Goal: Information Seeking & Learning: Learn about a topic

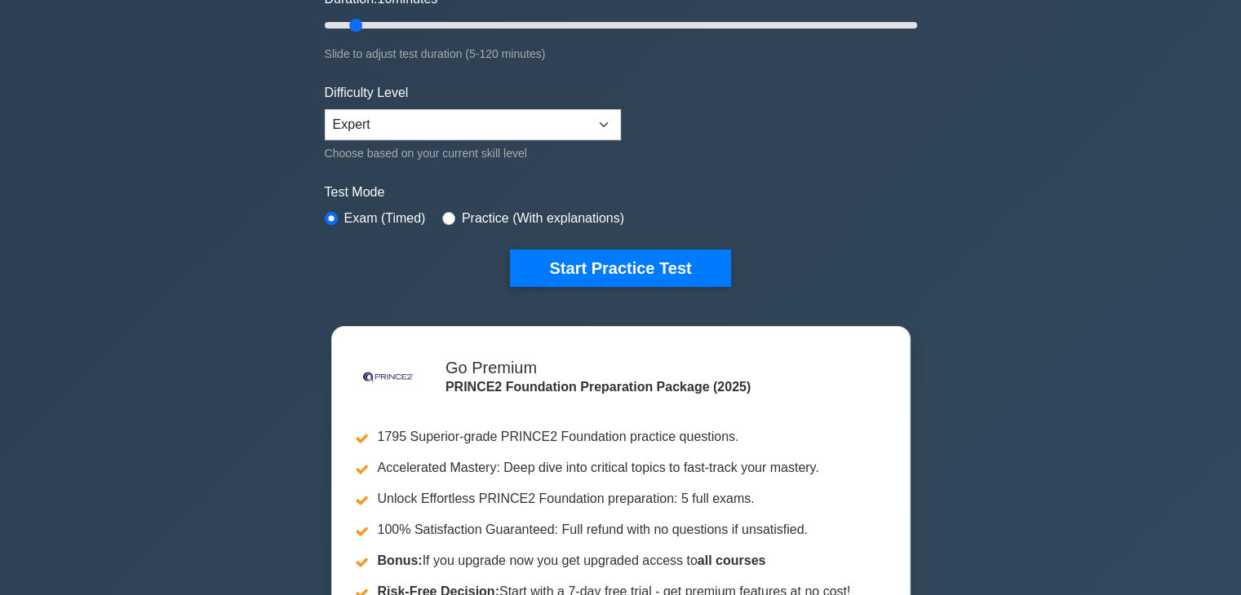
scroll to position [326, 0]
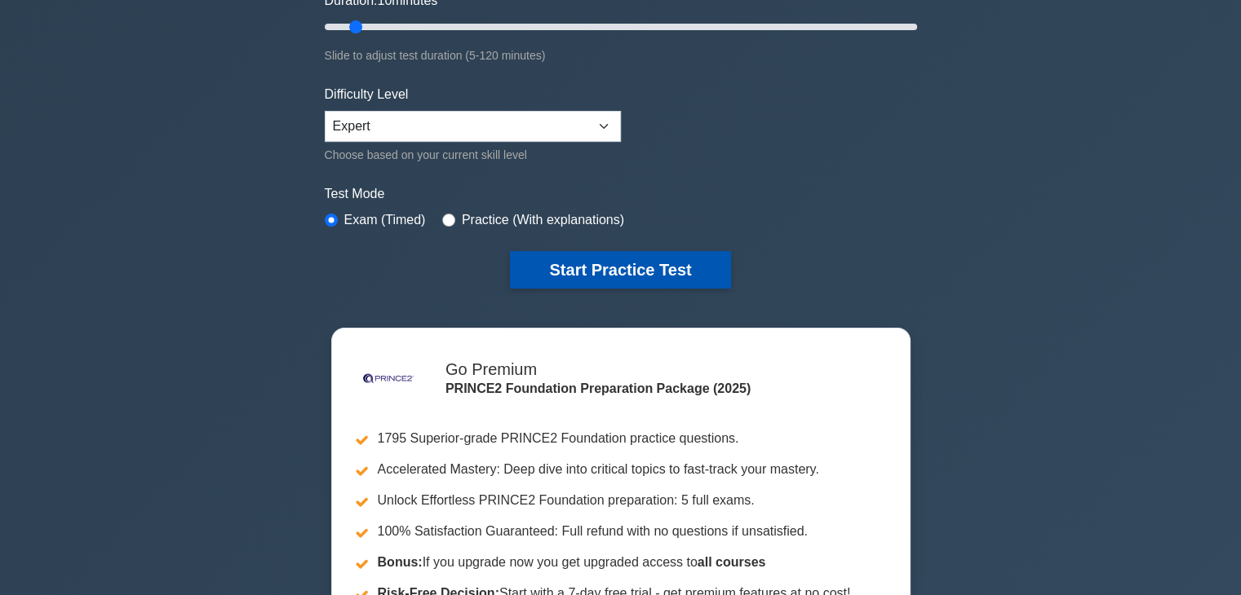
drag, startPoint x: 651, startPoint y: 268, endPoint x: 666, endPoint y: 275, distance: 16.1
click at [650, 268] on button "Start Practice Test" at bounding box center [620, 270] width 220 height 38
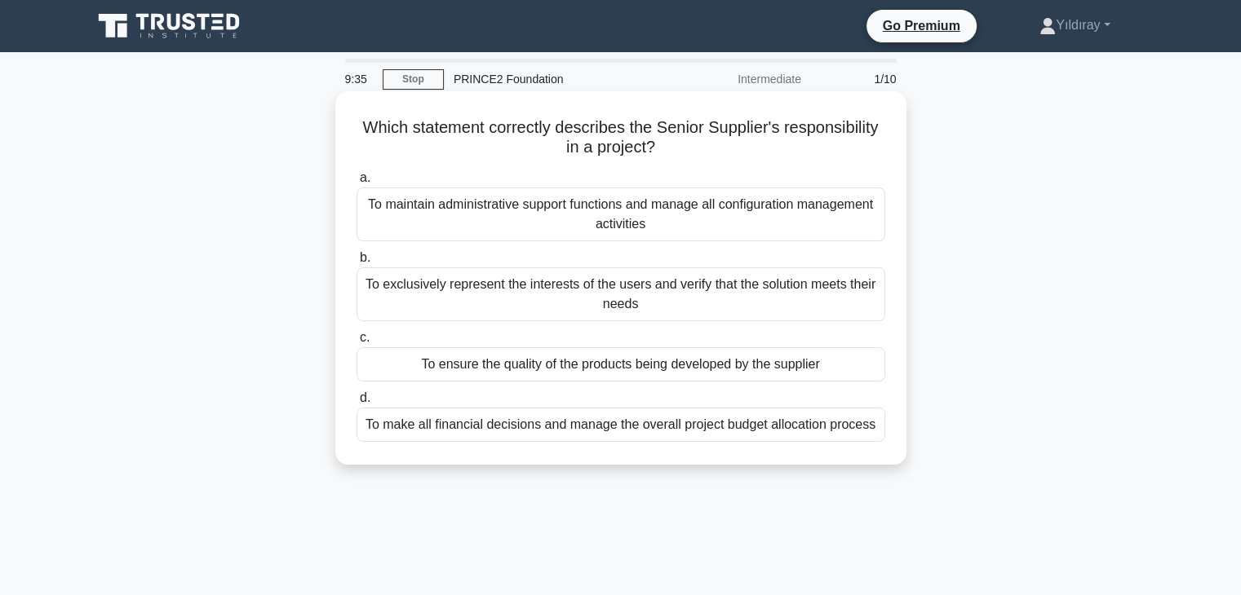
click at [774, 369] on div "To ensure the quality of the products being developed by the supplier" at bounding box center [620, 364] width 529 height 34
click at [356, 343] on input "c. To ensure the quality of the products being developed by the supplier" at bounding box center [356, 338] width 0 height 11
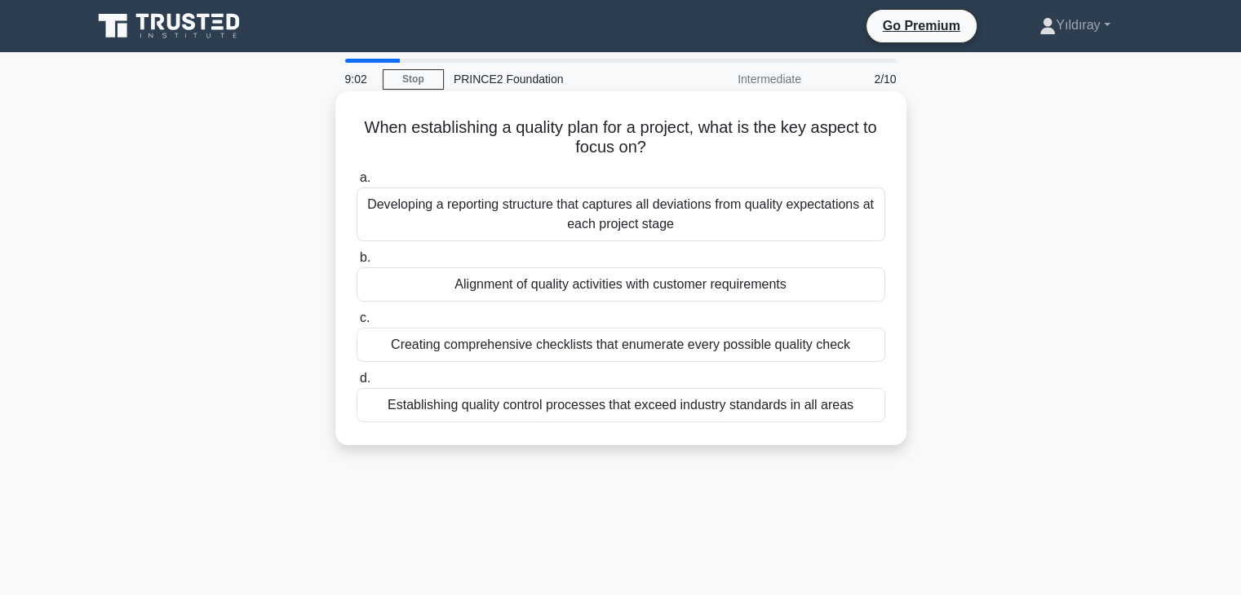
click at [676, 290] on div "Alignment of quality activities with customer requirements" at bounding box center [620, 285] width 529 height 34
click at [356, 263] on input "b. Alignment of quality activities with customer requirements" at bounding box center [356, 258] width 0 height 11
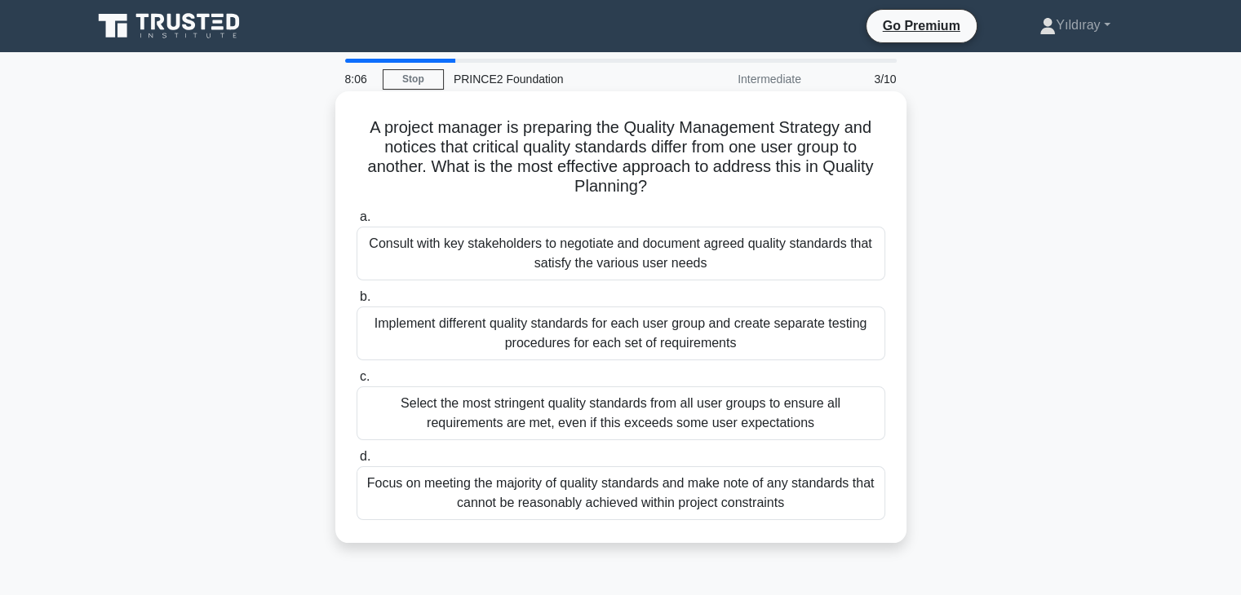
click at [518, 253] on div "Consult with key stakeholders to negotiate and document agreed quality standard…" at bounding box center [620, 254] width 529 height 54
click at [356, 223] on input "a. Consult with key stakeholders to negotiate and document agreed quality stand…" at bounding box center [356, 217] width 0 height 11
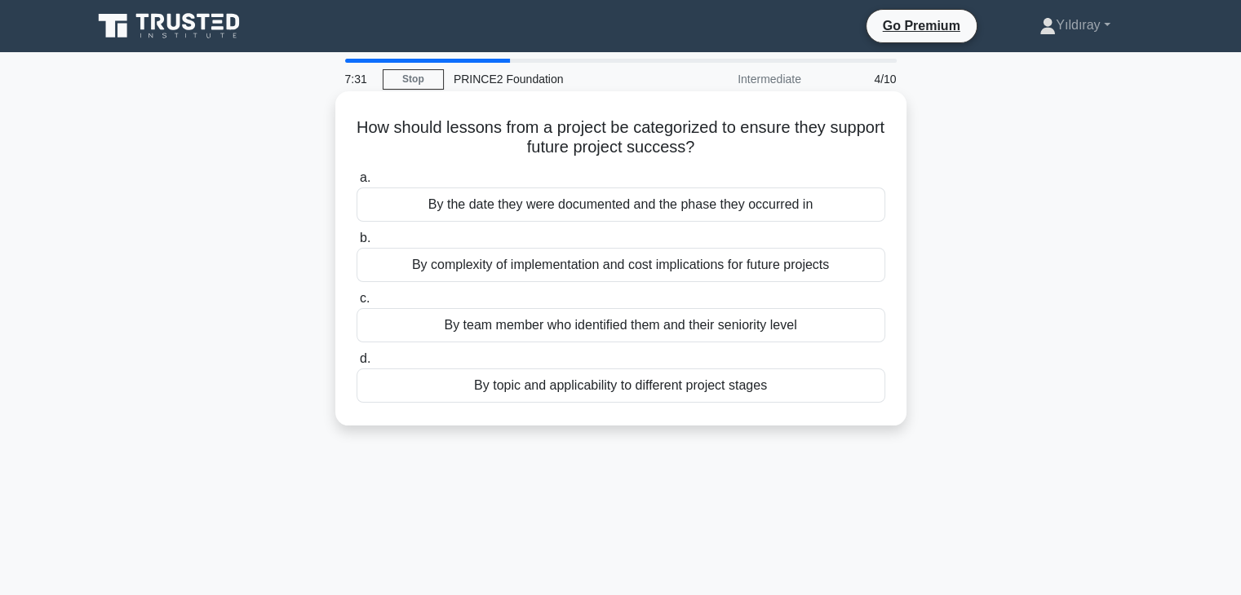
click at [649, 276] on div "By complexity of implementation and cost implications for future projects" at bounding box center [620, 265] width 529 height 34
click at [356, 244] on input "b. By complexity of implementation and cost implications for future projects" at bounding box center [356, 238] width 0 height 11
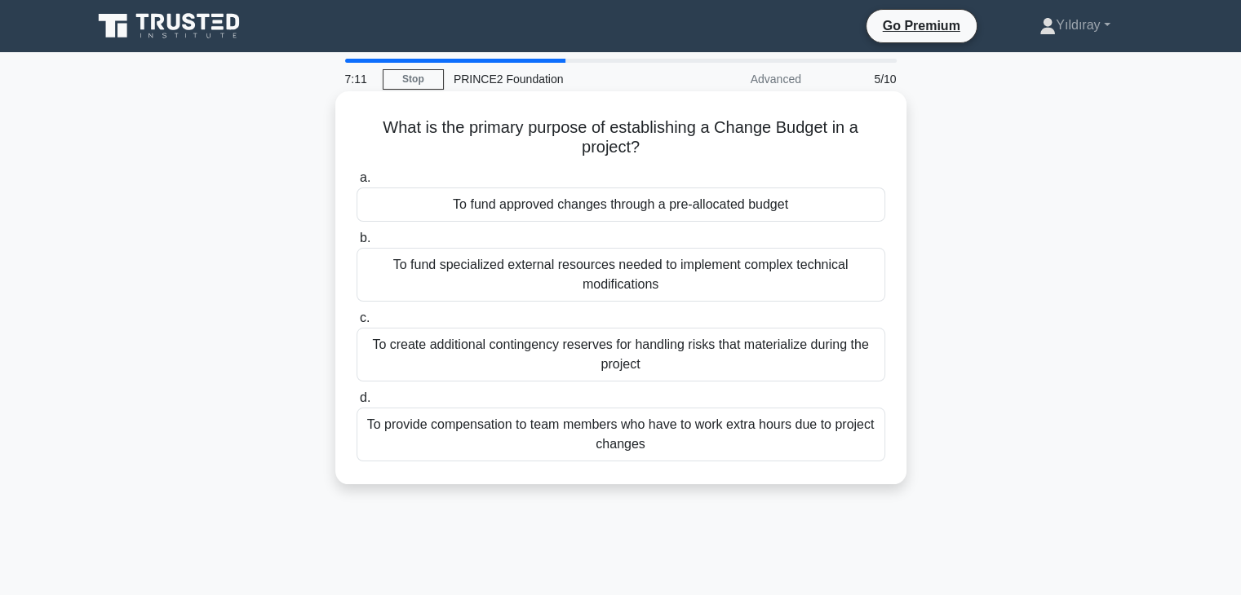
click at [734, 206] on div "To fund approved changes through a pre-allocated budget" at bounding box center [620, 205] width 529 height 34
click at [356, 184] on input "a. To fund approved changes through a pre-allocated budget" at bounding box center [356, 178] width 0 height 11
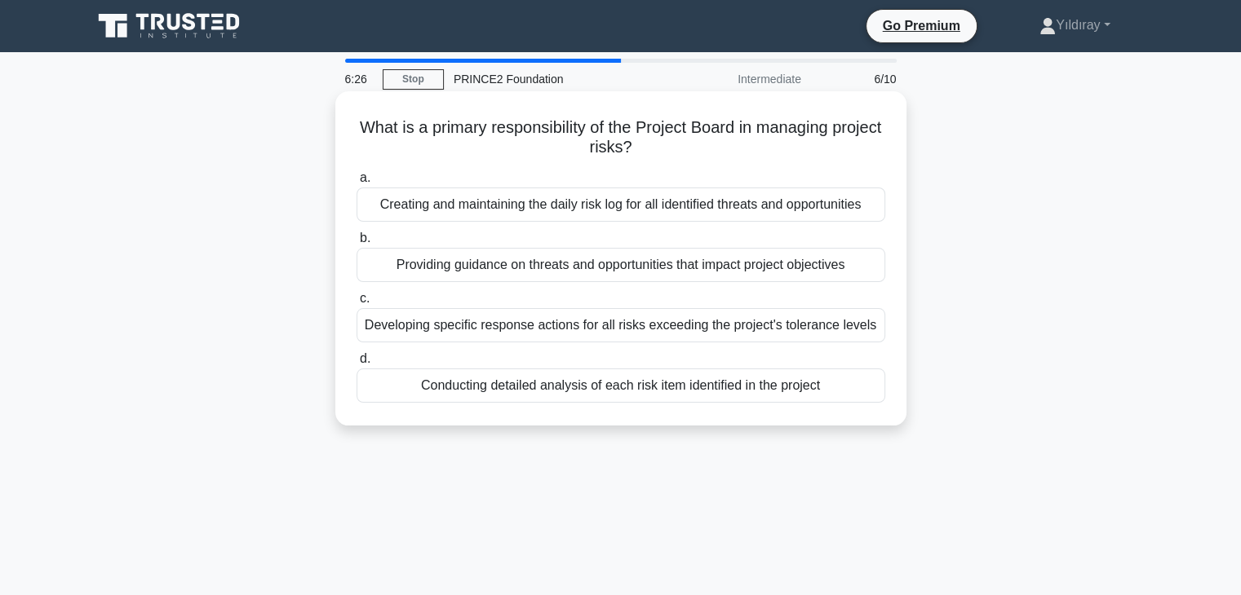
click at [705, 272] on div "Providing guidance on threats and opportunities that impact project objectives" at bounding box center [620, 265] width 529 height 34
click at [356, 244] on input "b. Providing guidance on threats and opportunities that impact project objectiv…" at bounding box center [356, 238] width 0 height 11
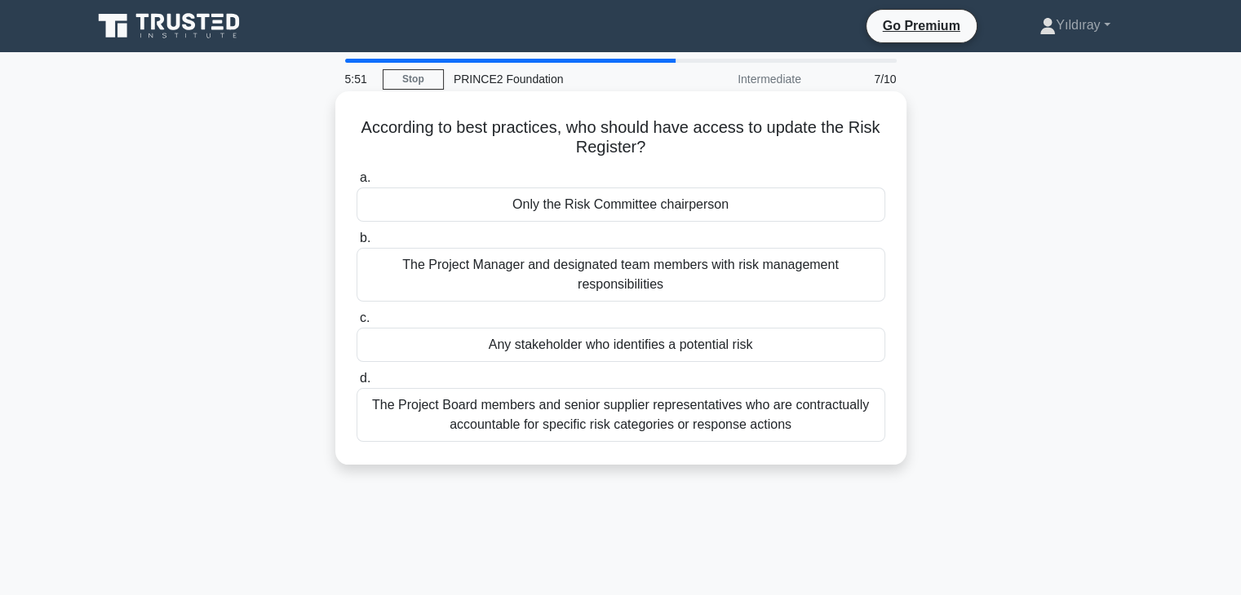
click at [609, 277] on div "The Project Manager and designated team members with risk management responsibi…" at bounding box center [620, 275] width 529 height 54
click at [356, 244] on input "b. The Project Manager and designated team members with risk management respons…" at bounding box center [356, 238] width 0 height 11
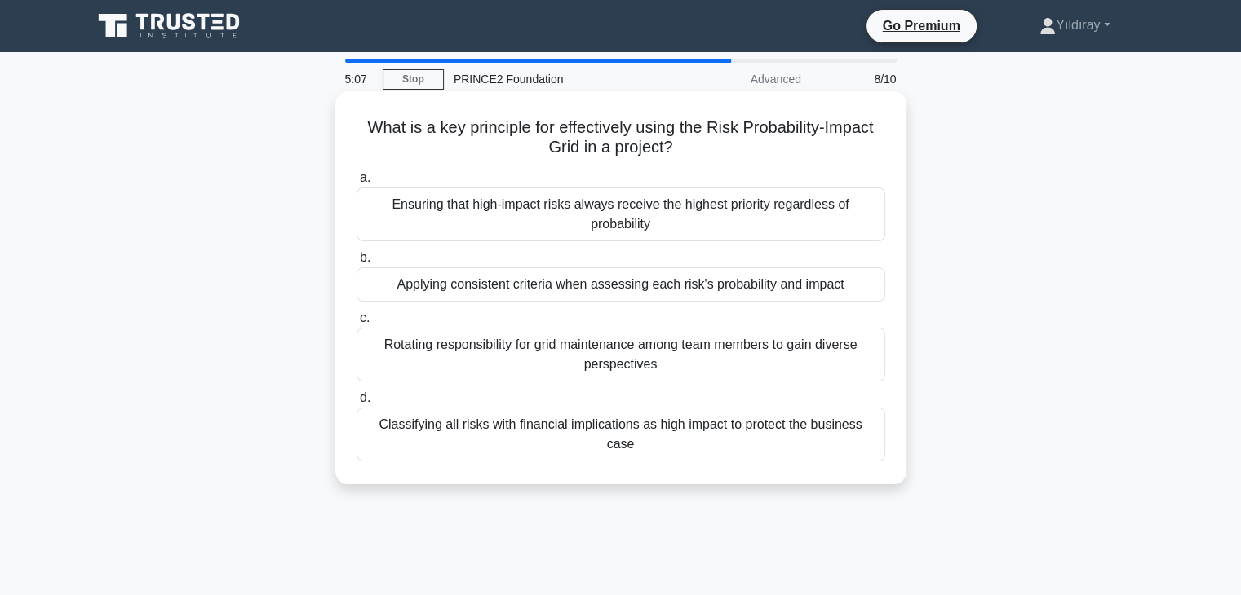
click at [672, 292] on div "Applying consistent criteria when assessing each risk's probability and impact" at bounding box center [620, 285] width 529 height 34
click at [356, 263] on input "b. Applying consistent criteria when assessing each risk's probability and impa…" at bounding box center [356, 258] width 0 height 11
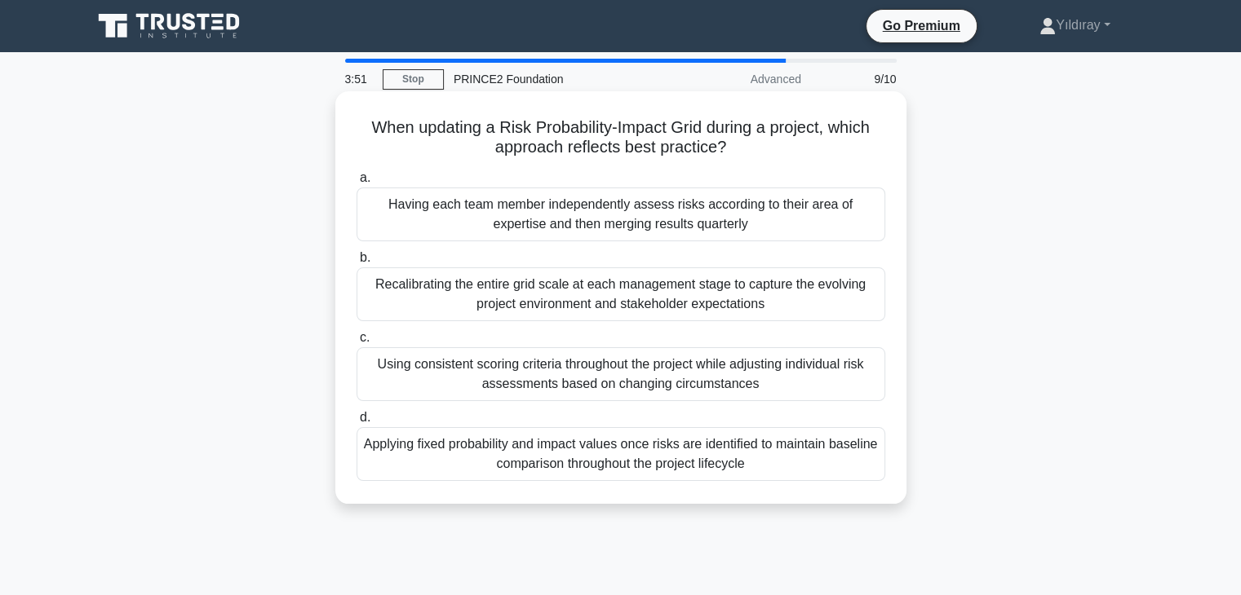
click at [551, 375] on div "Using consistent scoring criteria throughout the project while adjusting indivi…" at bounding box center [620, 374] width 529 height 54
click at [356, 343] on input "c. Using consistent scoring criteria throughout the project while adjusting ind…" at bounding box center [356, 338] width 0 height 11
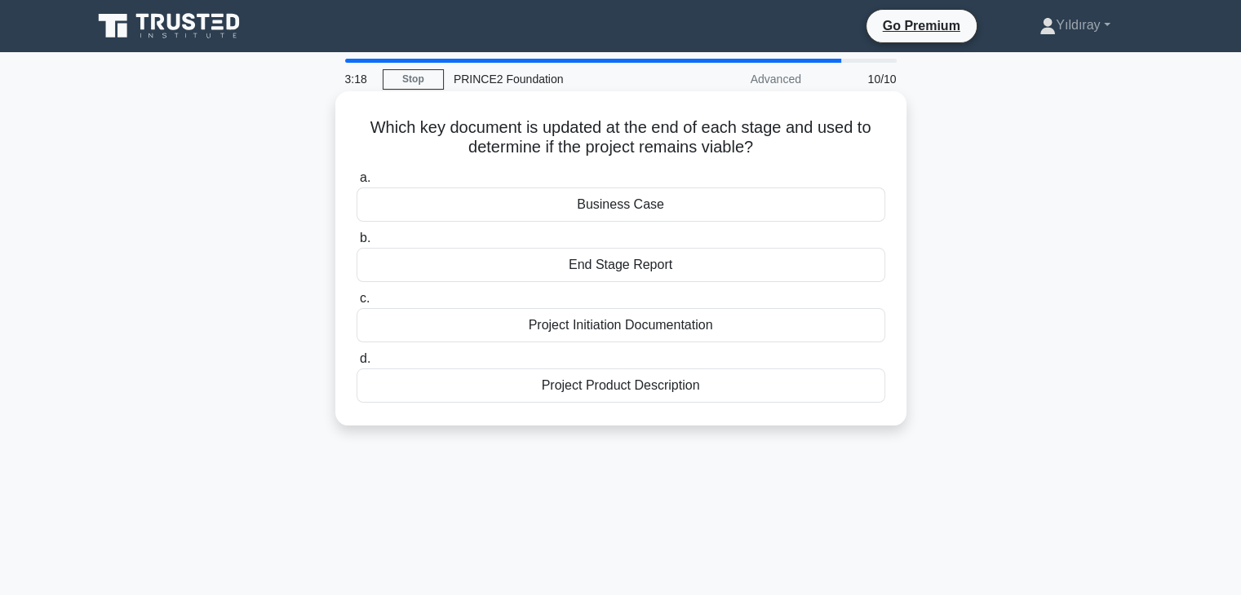
click at [653, 207] on div "Business Case" at bounding box center [620, 205] width 529 height 34
click at [356, 184] on input "a. Business Case" at bounding box center [356, 178] width 0 height 11
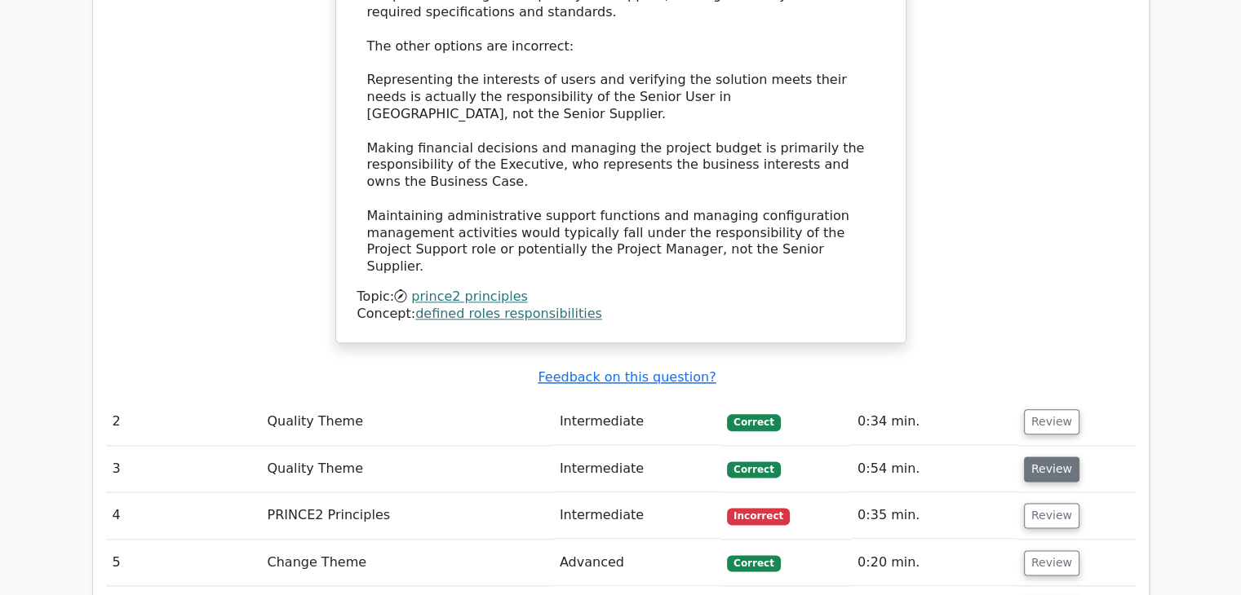
scroll to position [1876, 0]
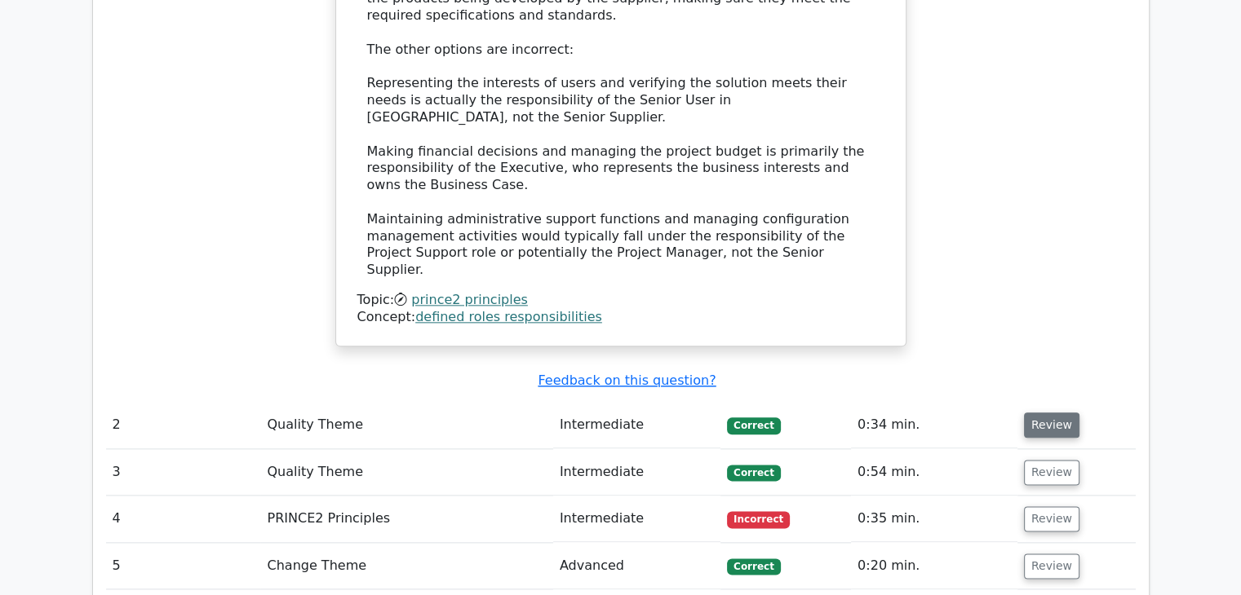
click at [1044, 413] on button "Review" at bounding box center [1051, 425] width 55 height 25
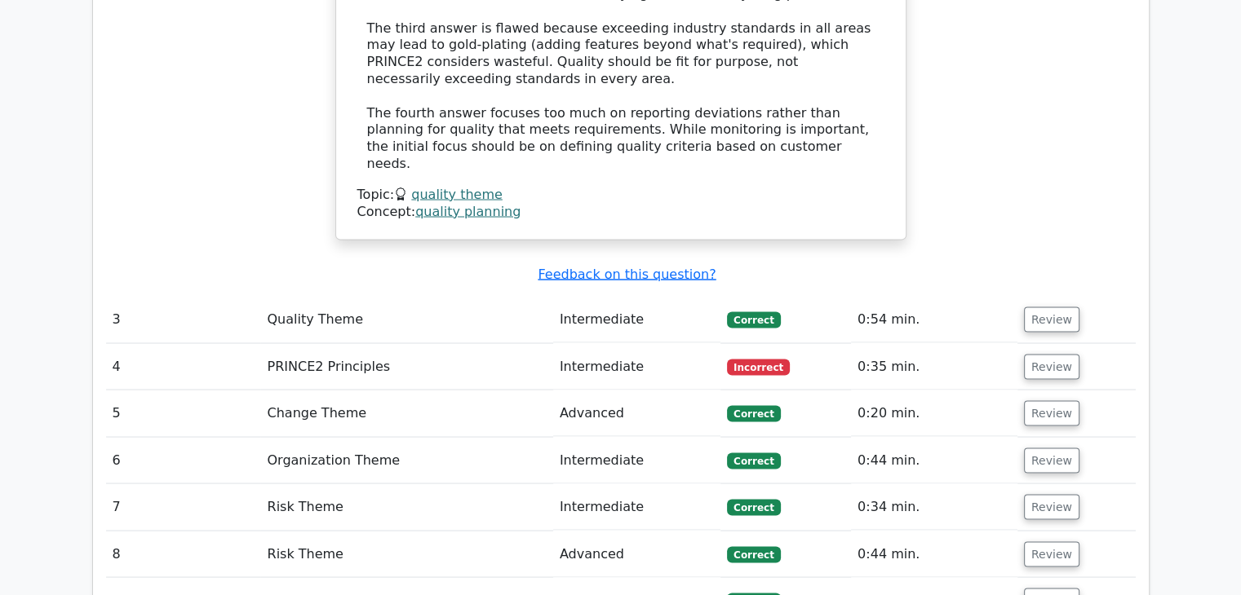
scroll to position [2937, 0]
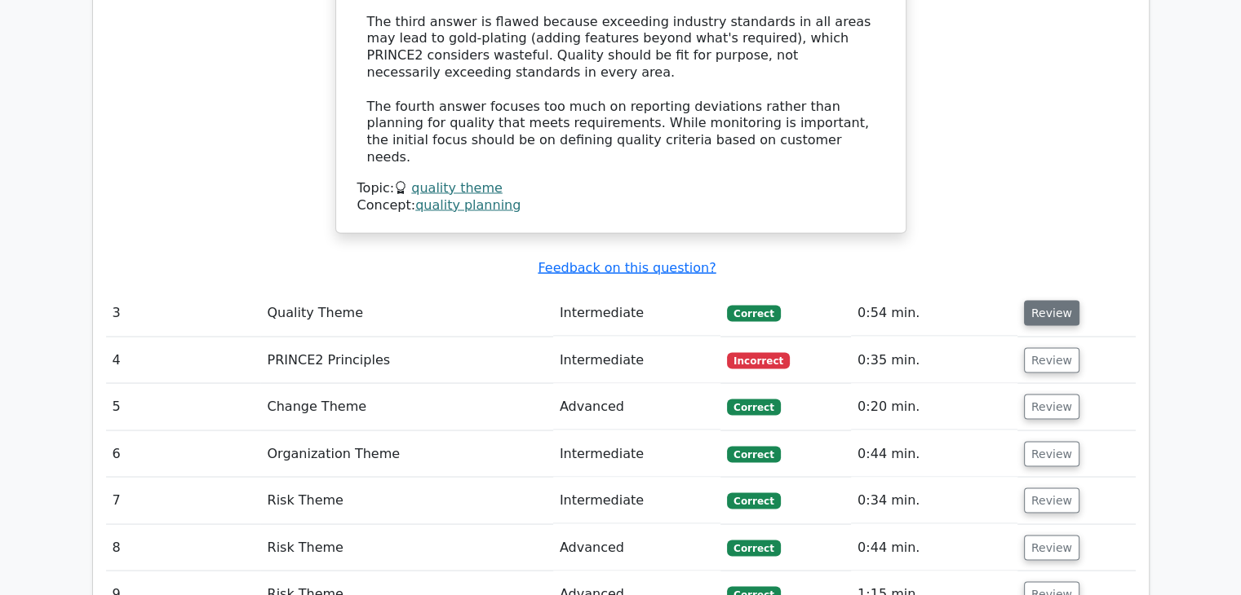
click at [1047, 300] on button "Review" at bounding box center [1051, 312] width 55 height 25
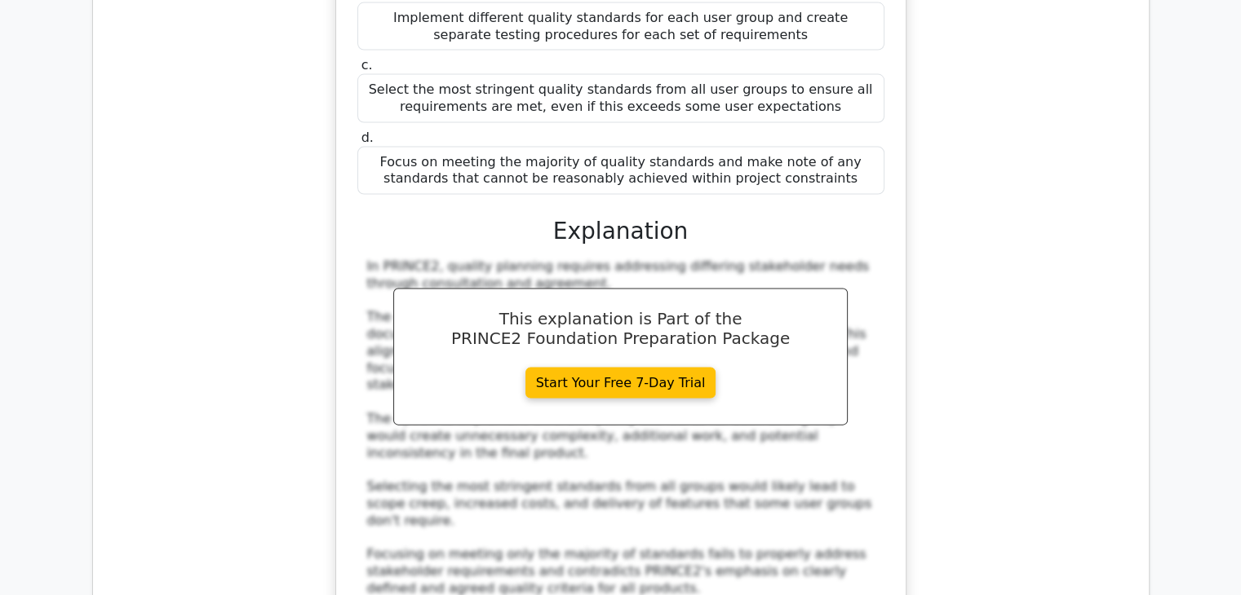
scroll to position [3671, 0]
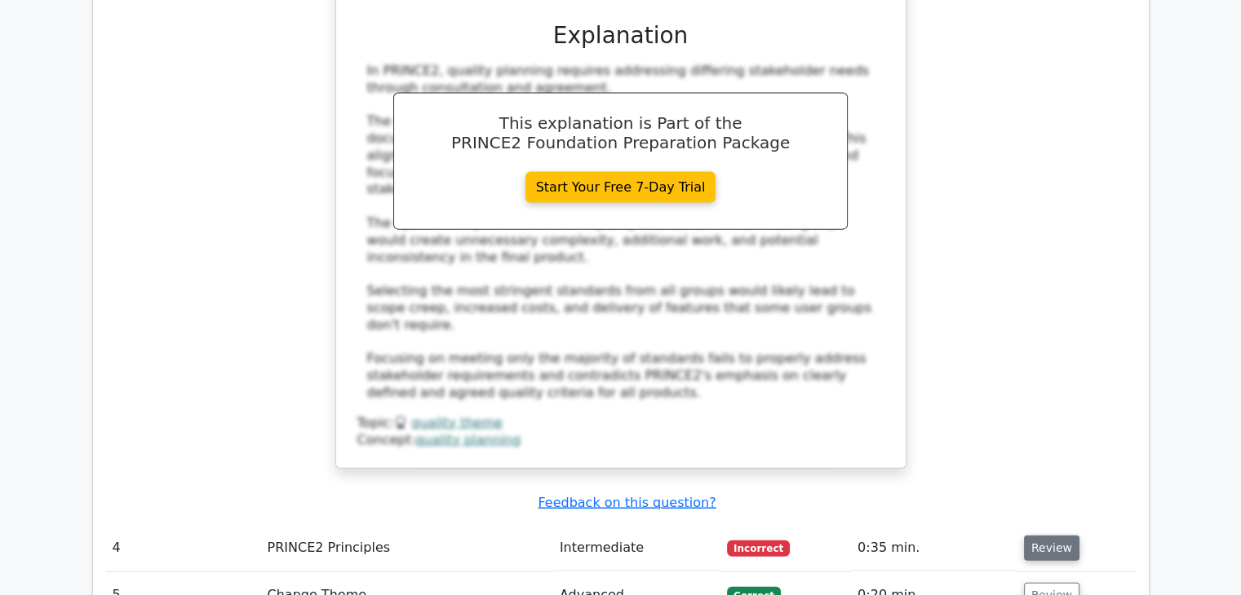
click at [1047, 536] on button "Review" at bounding box center [1051, 548] width 55 height 25
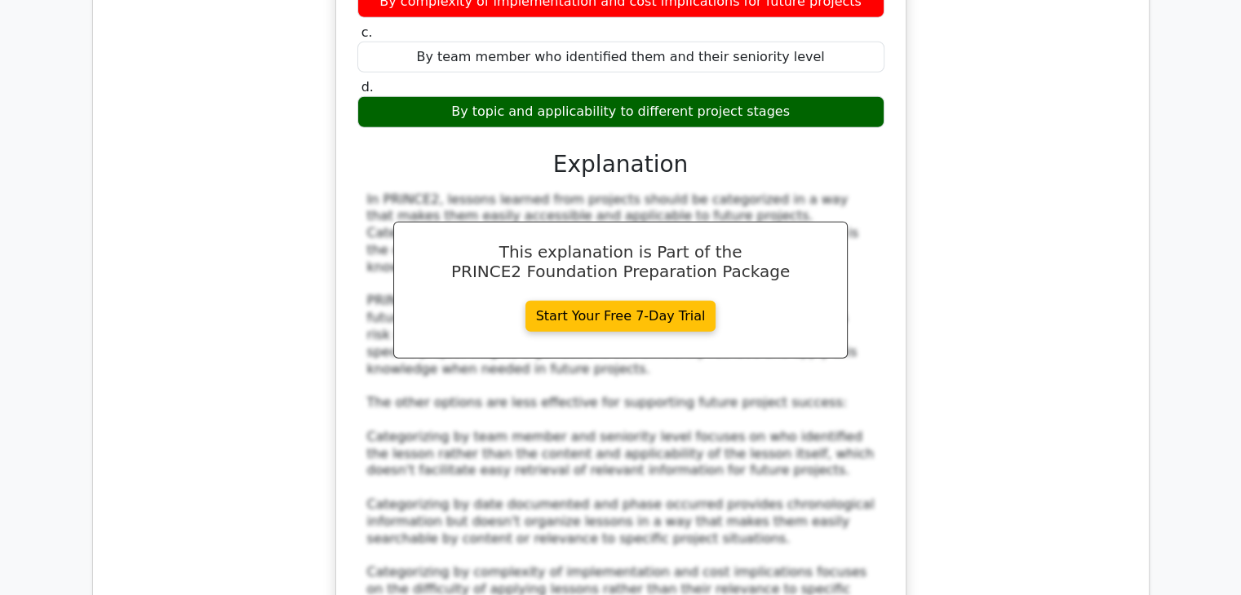
scroll to position [4813, 0]
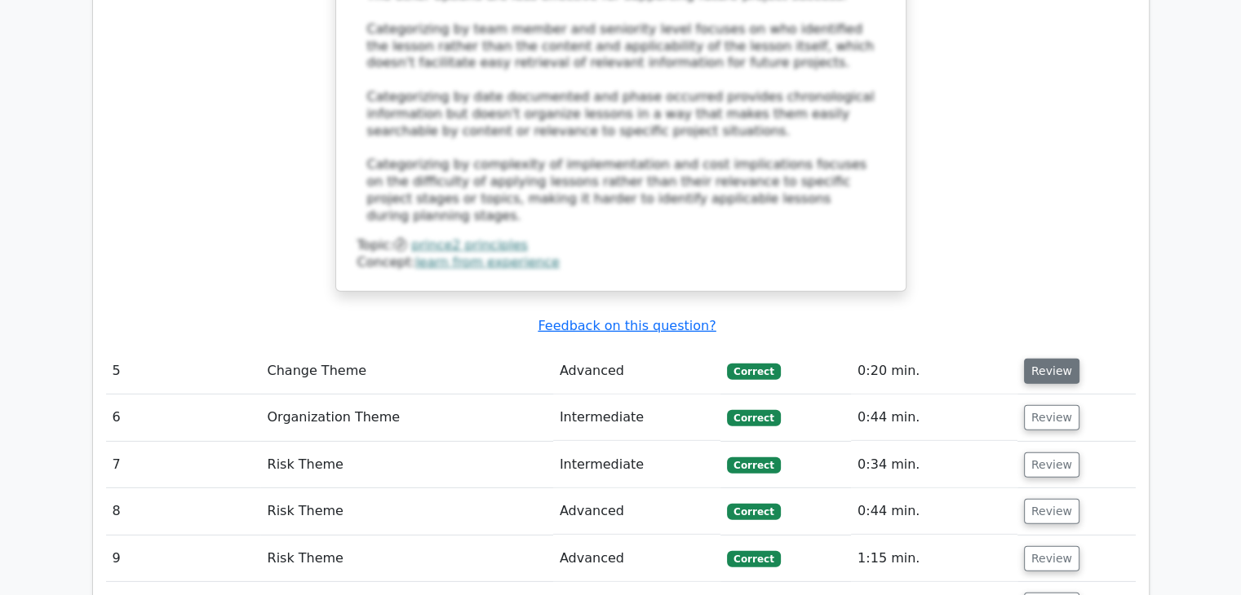
click at [1047, 359] on button "Review" at bounding box center [1051, 371] width 55 height 25
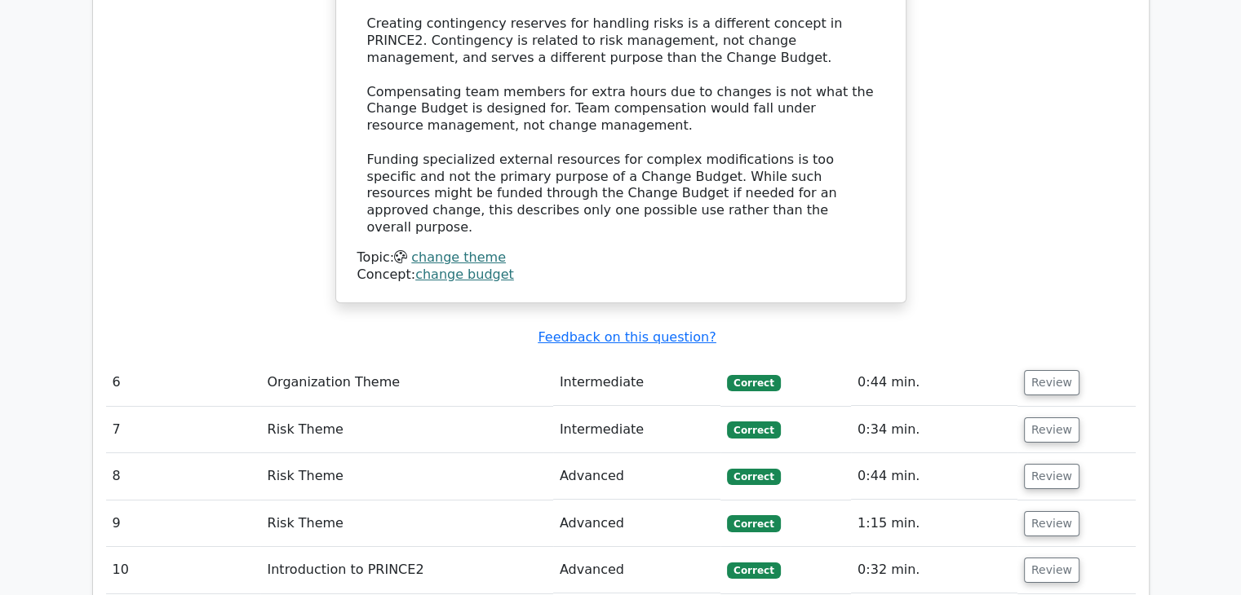
scroll to position [5792, 0]
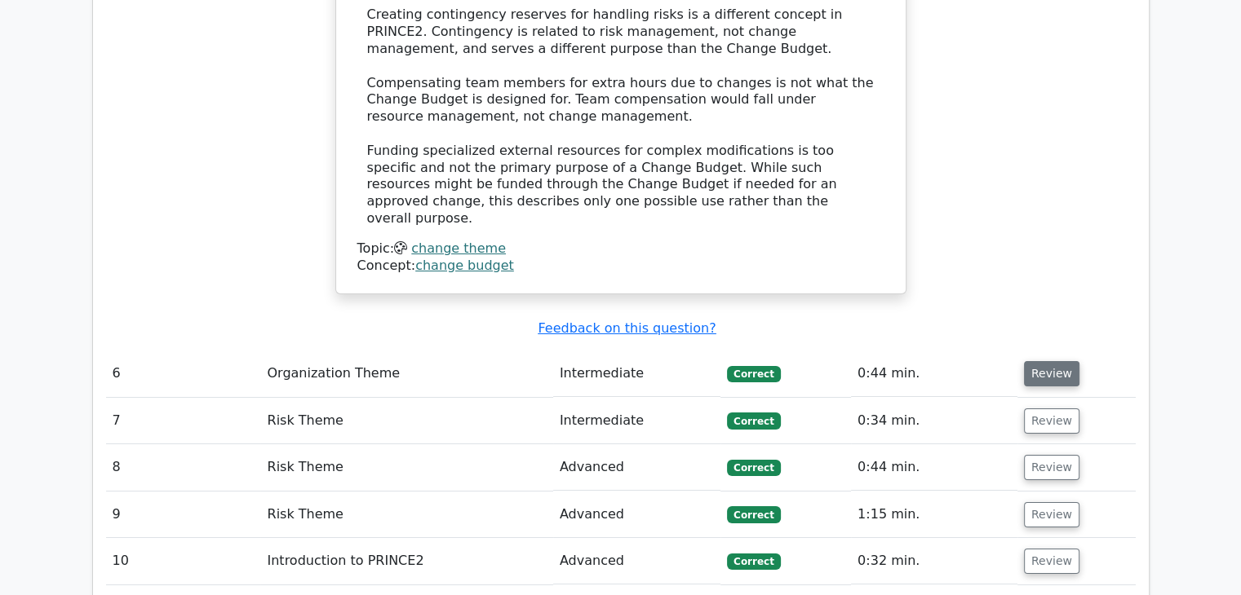
click at [1052, 361] on button "Review" at bounding box center [1051, 373] width 55 height 25
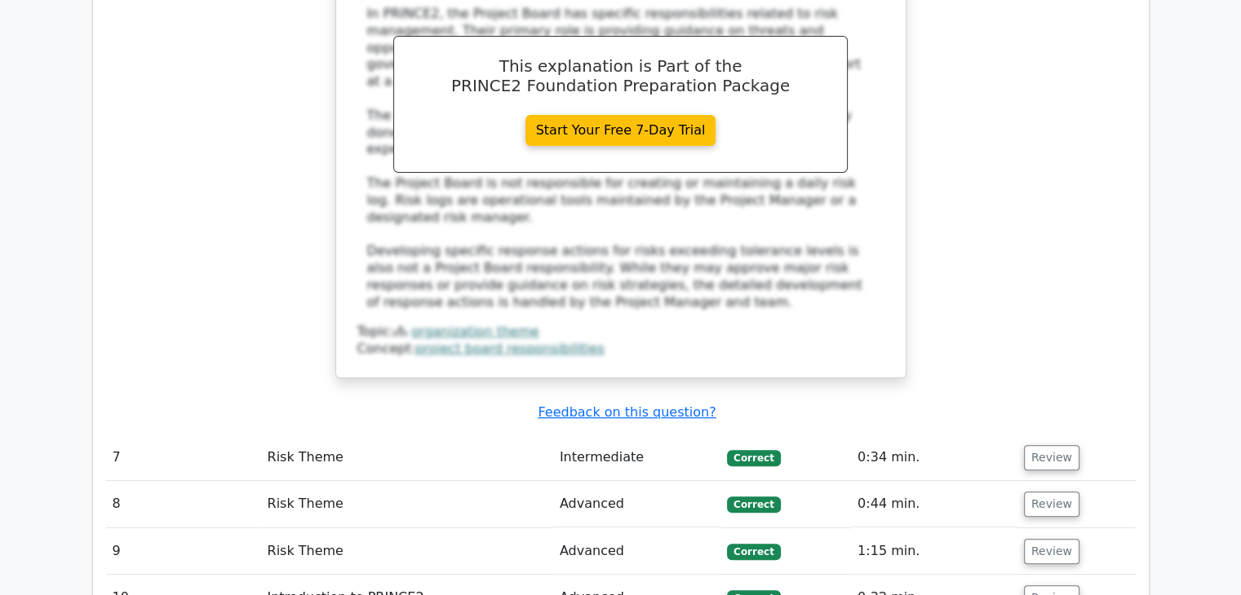
scroll to position [6607, 0]
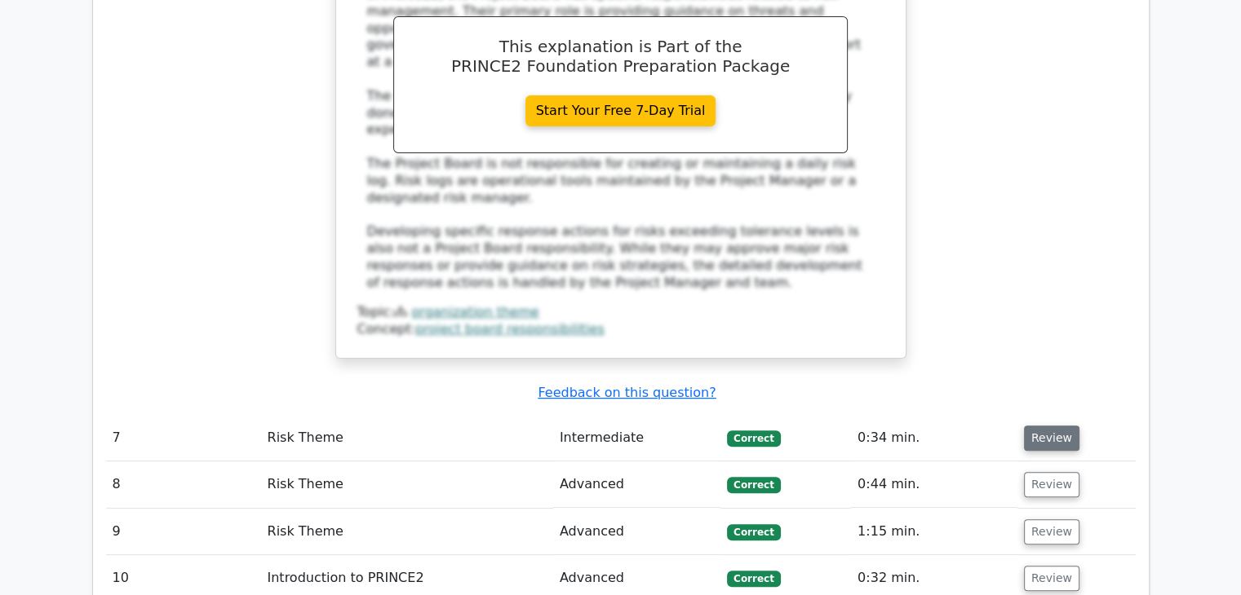
click at [1042, 426] on button "Review" at bounding box center [1051, 438] width 55 height 25
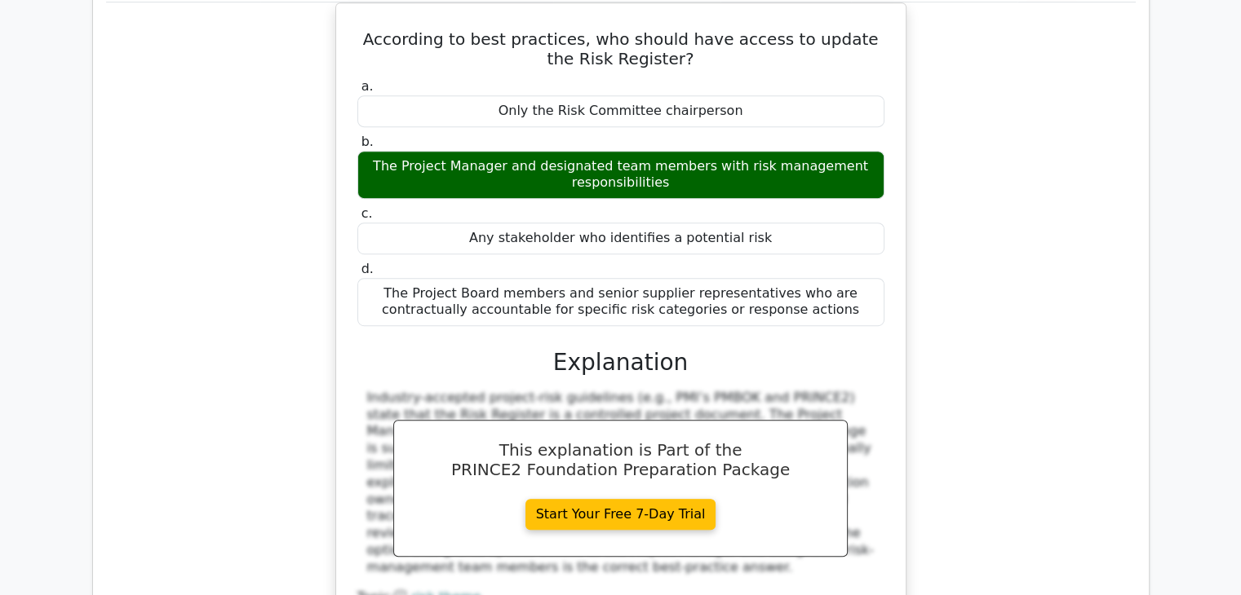
scroll to position [7097, 0]
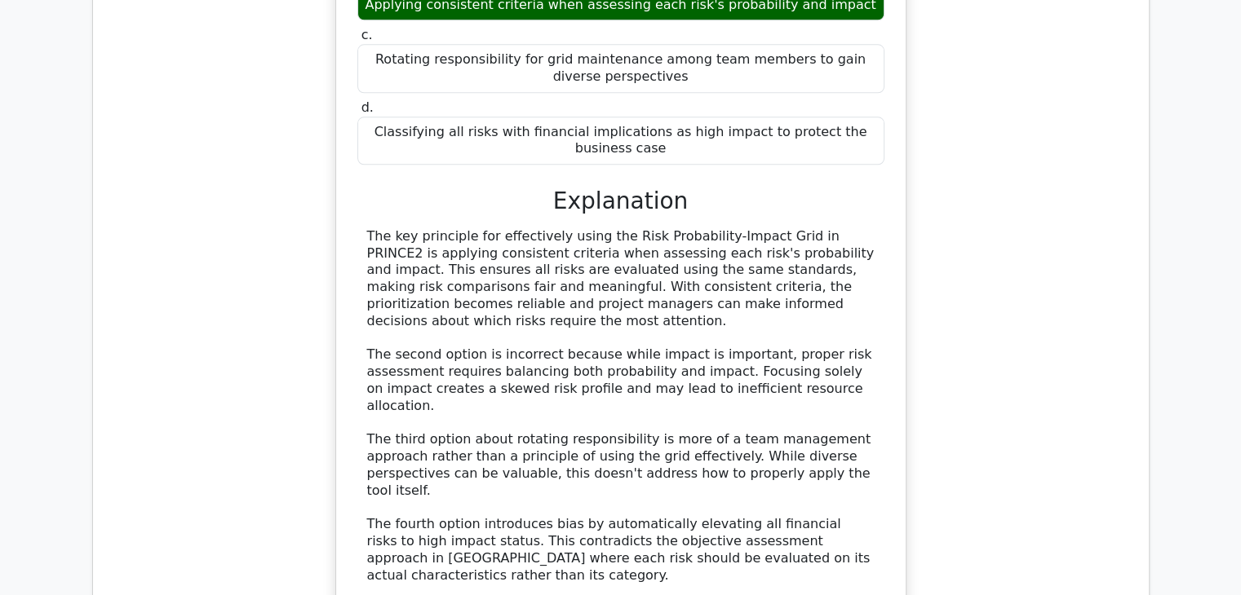
scroll to position [7994, 0]
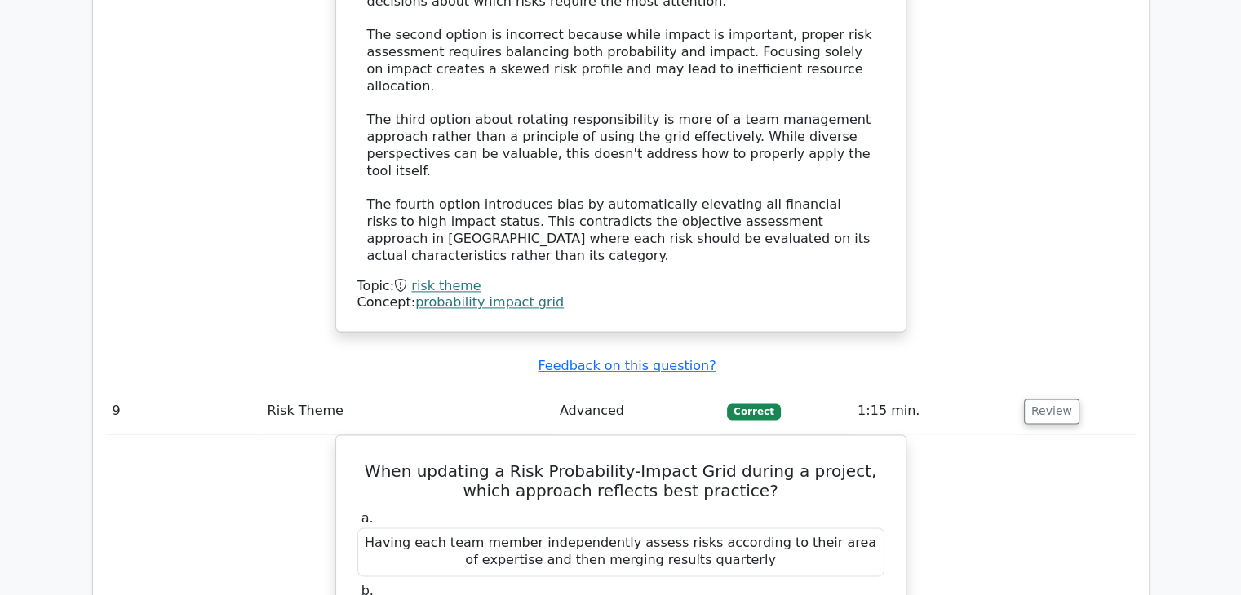
scroll to position [8320, 0]
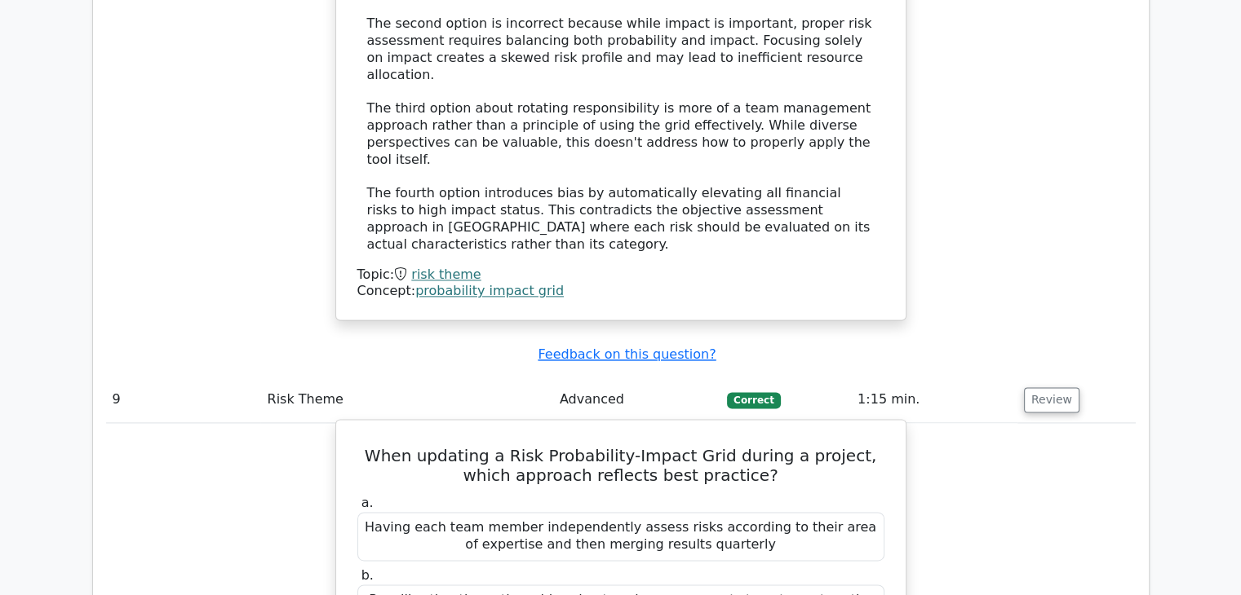
drag, startPoint x: 369, startPoint y: 252, endPoint x: 759, endPoint y: 272, distance: 391.3
copy div "Using consistent scoring criteria throughout the project while adjusting indivi…"
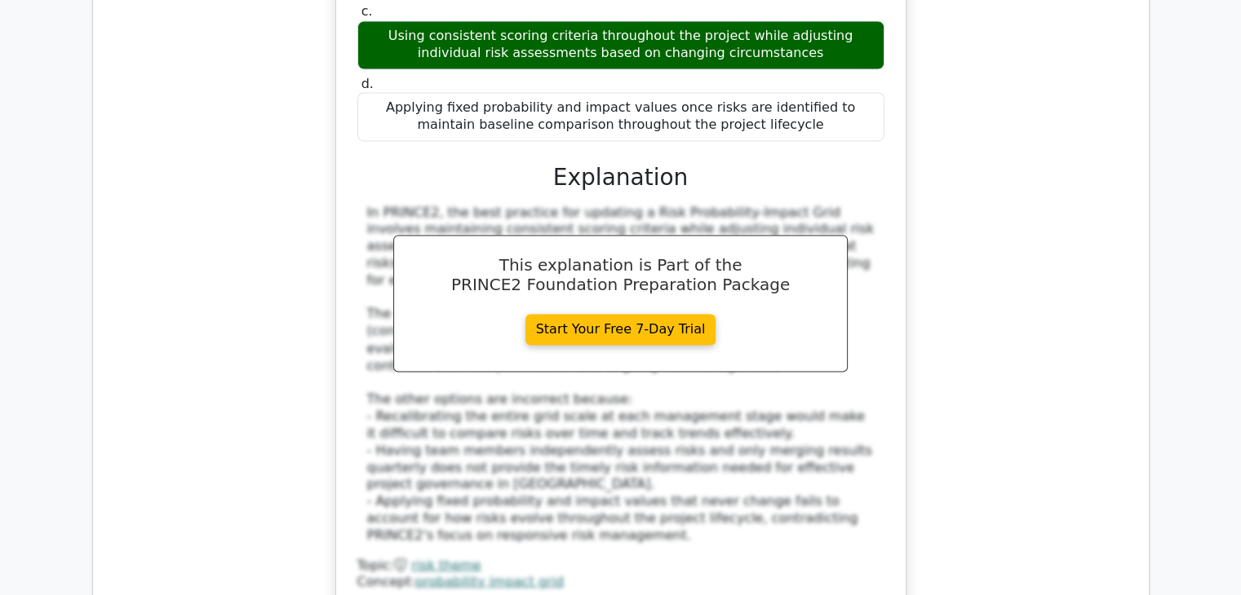
scroll to position [9136, 0]
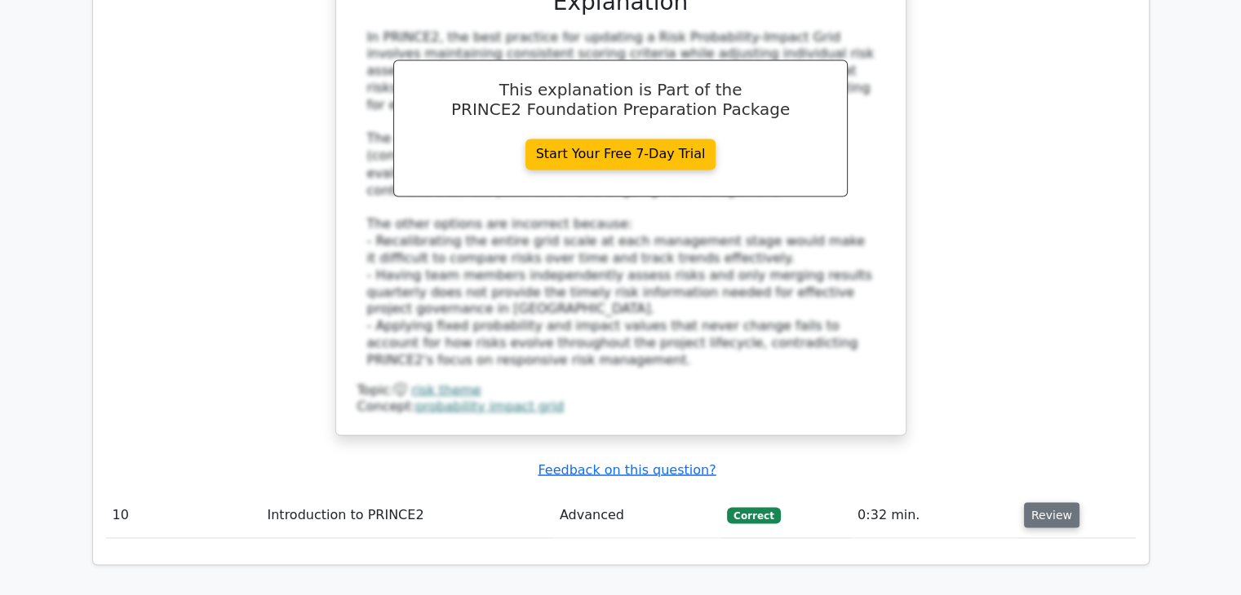
click at [1051, 502] on button "Review" at bounding box center [1051, 514] width 55 height 25
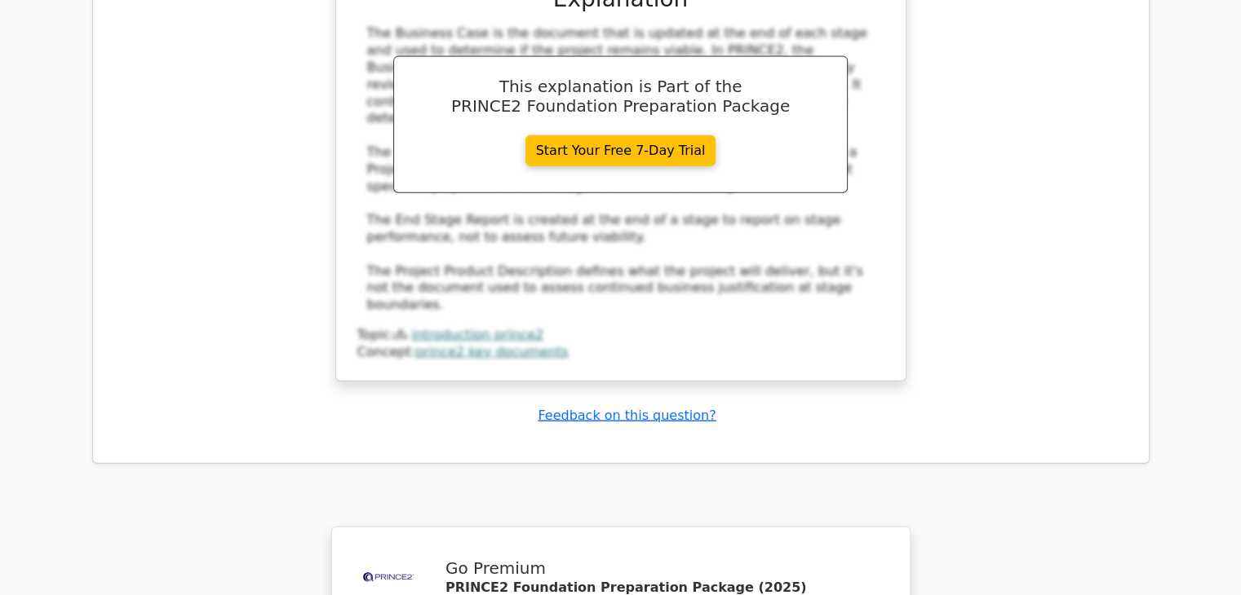
scroll to position [10182, 0]
